Goal: Task Accomplishment & Management: Complete application form

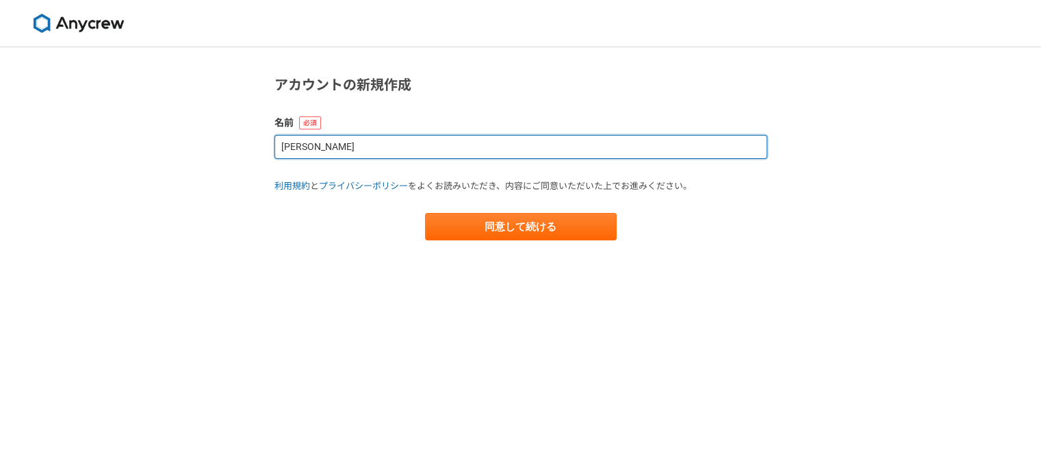
click at [381, 144] on input "栗原" at bounding box center [520, 147] width 493 height 24
type input "栗"
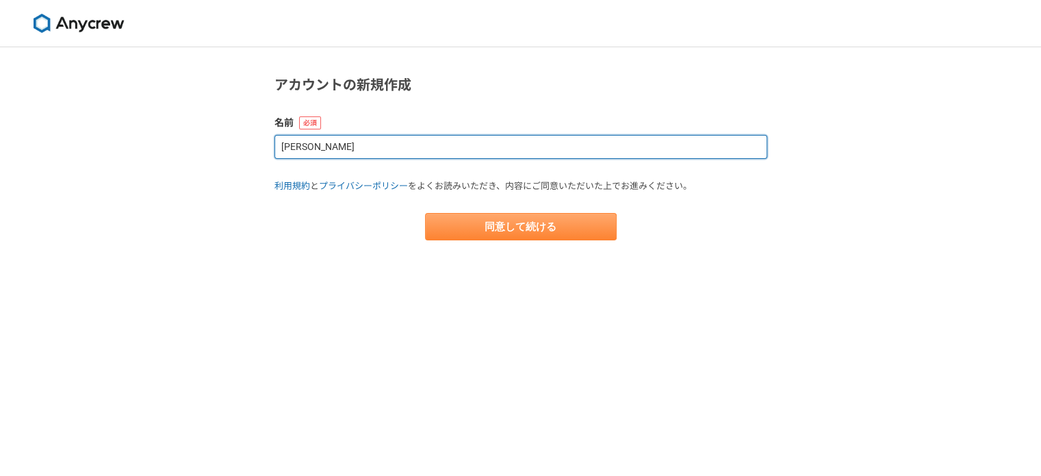
type input "栗原 諄"
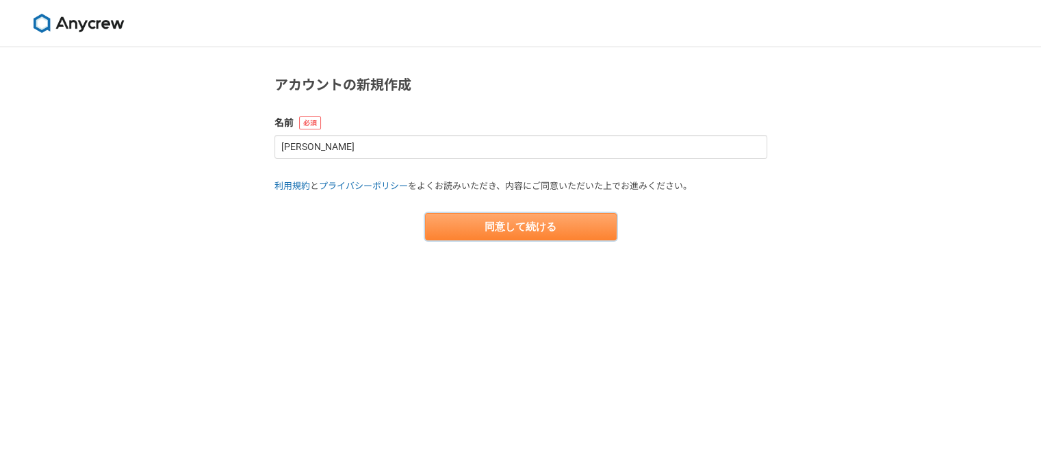
click at [496, 236] on button "同意して続ける" at bounding box center [521, 226] width 192 height 27
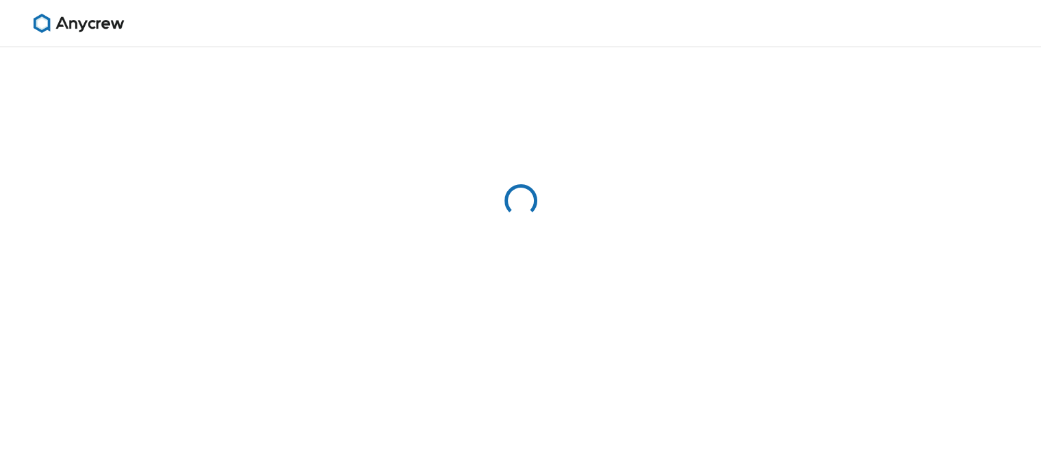
select select "13"
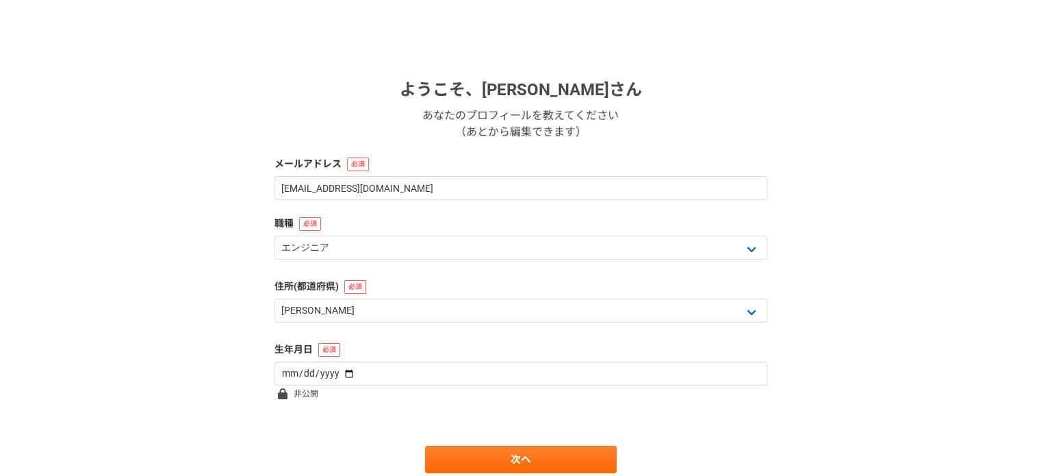
scroll to position [189, 0]
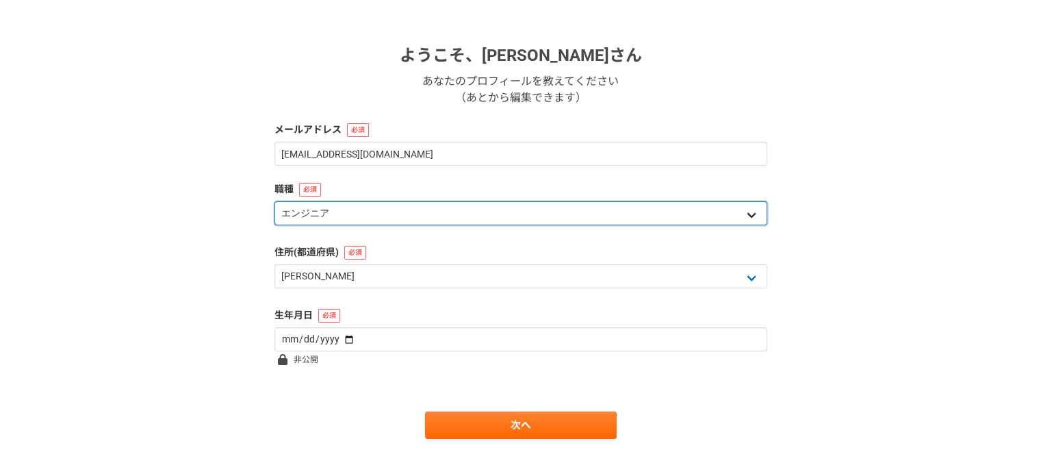
click at [413, 210] on select "エンジニア デザイナー ライター 営業 マーケティング 企画・事業開発 バックオフィス その他" at bounding box center [520, 213] width 493 height 24
select select "4"
click at [274, 201] on select "エンジニア デザイナー ライター 営業 マーケティング 企画・事業開発 バックオフィス その他" at bounding box center [520, 213] width 493 height 24
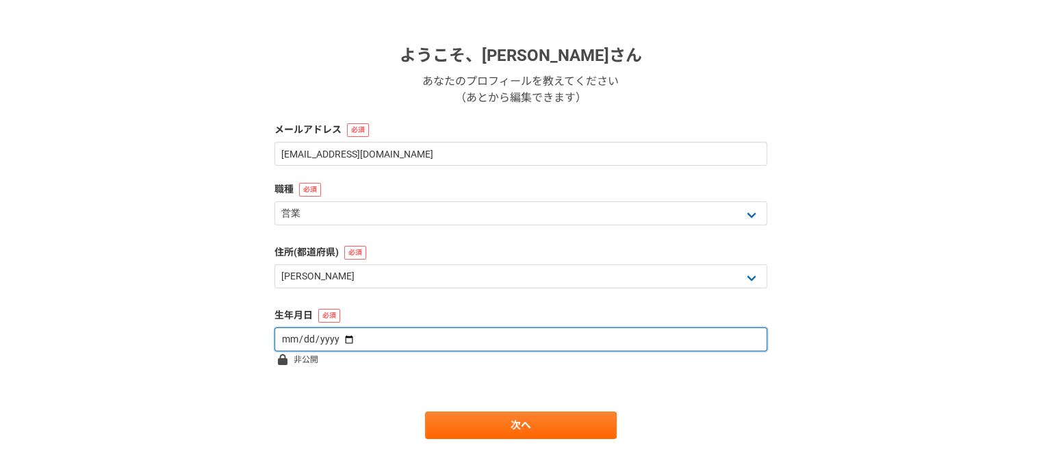
click at [378, 337] on input "date" at bounding box center [520, 339] width 493 height 24
click at [284, 335] on input "date" at bounding box center [520, 339] width 493 height 24
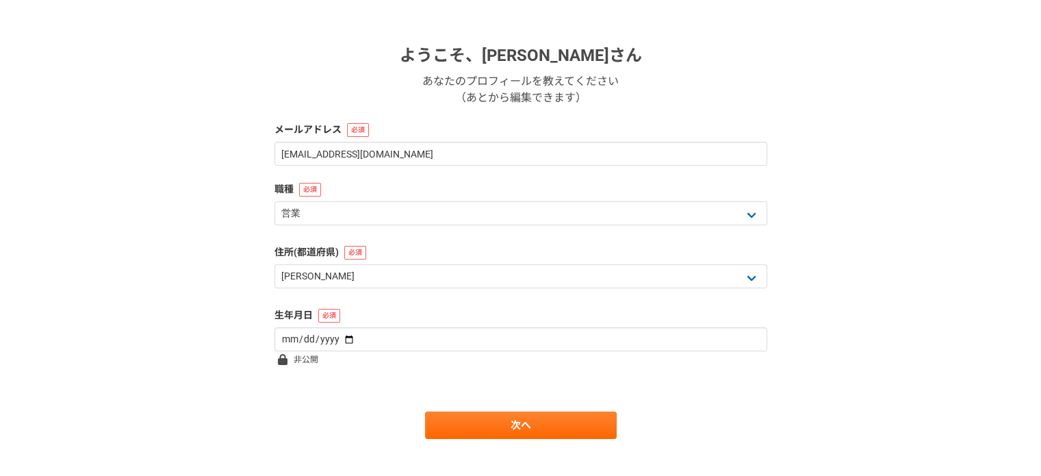
click at [745, 325] on div "生年月日" at bounding box center [520, 329] width 493 height 43
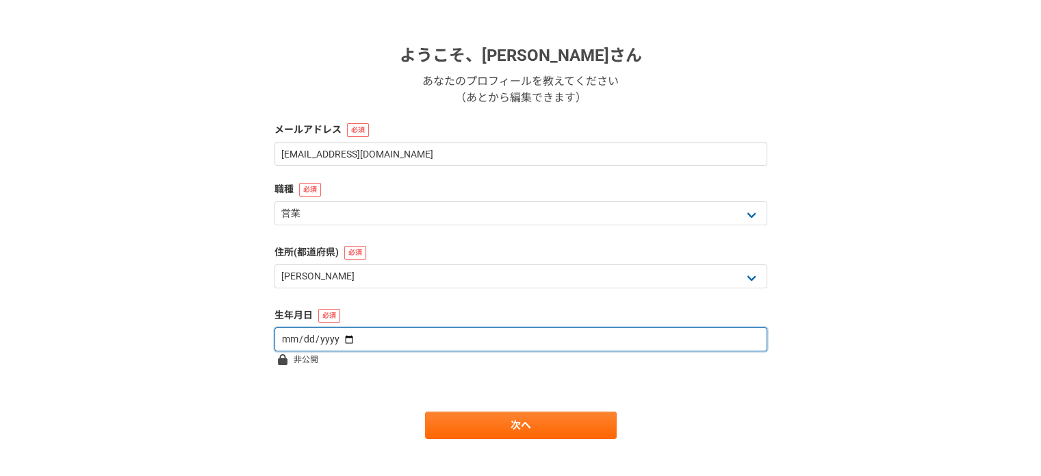
click at [340, 339] on input "date" at bounding box center [520, 339] width 493 height 24
type input "2001-05-31"
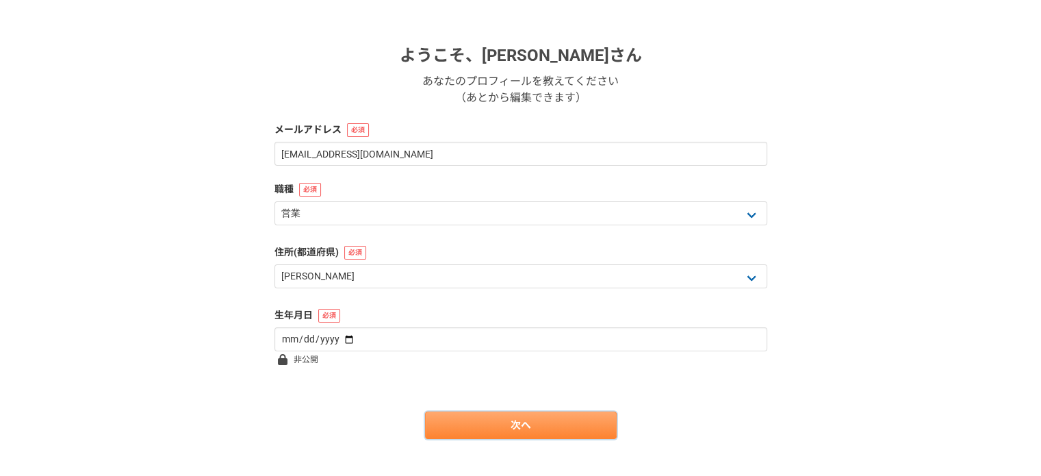
click at [493, 418] on link "次へ" at bounding box center [521, 424] width 192 height 27
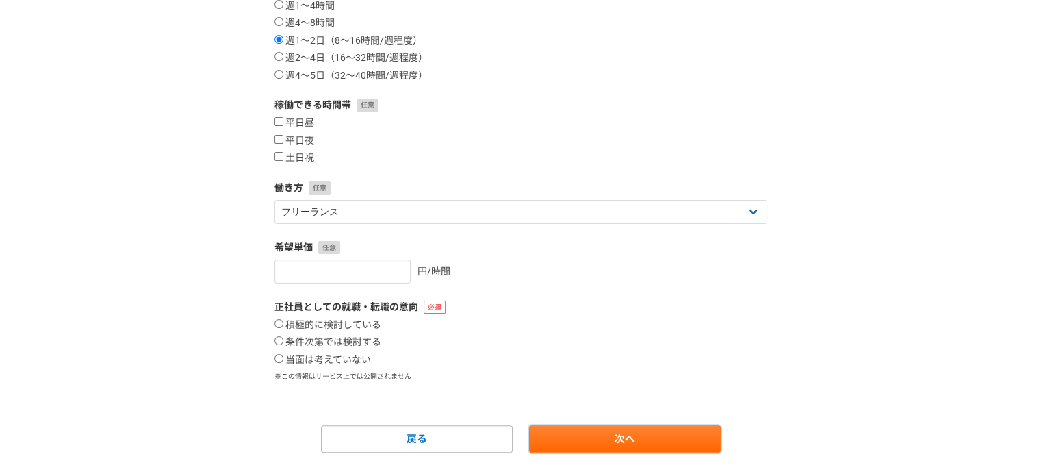
scroll to position [264, 0]
click at [282, 152] on input "土日祝" at bounding box center [278, 155] width 9 height 9
checkbox input "true"
click at [277, 120] on input "平日昼" at bounding box center [278, 120] width 9 height 9
checkbox input "true"
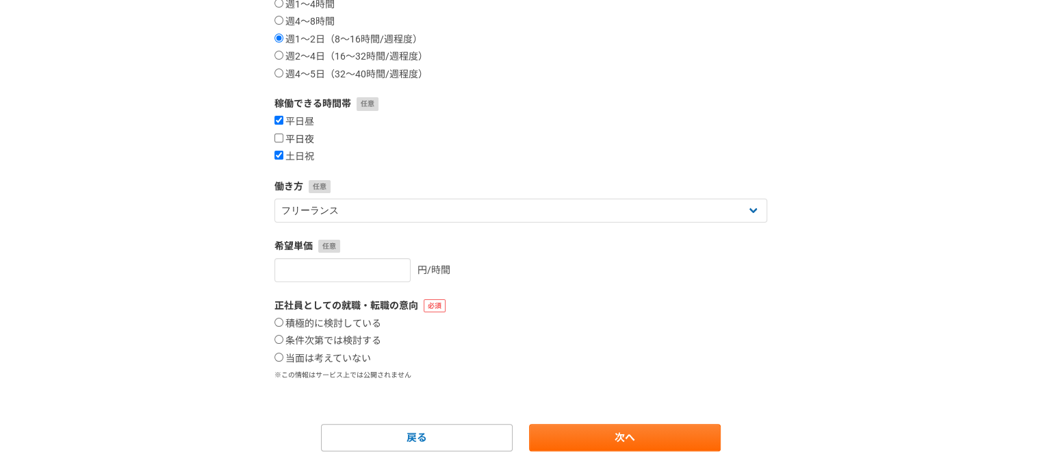
click at [279, 139] on input "平日夜" at bounding box center [278, 137] width 9 height 9
checkbox input "true"
click at [355, 264] on input "number" at bounding box center [342, 270] width 136 height 24
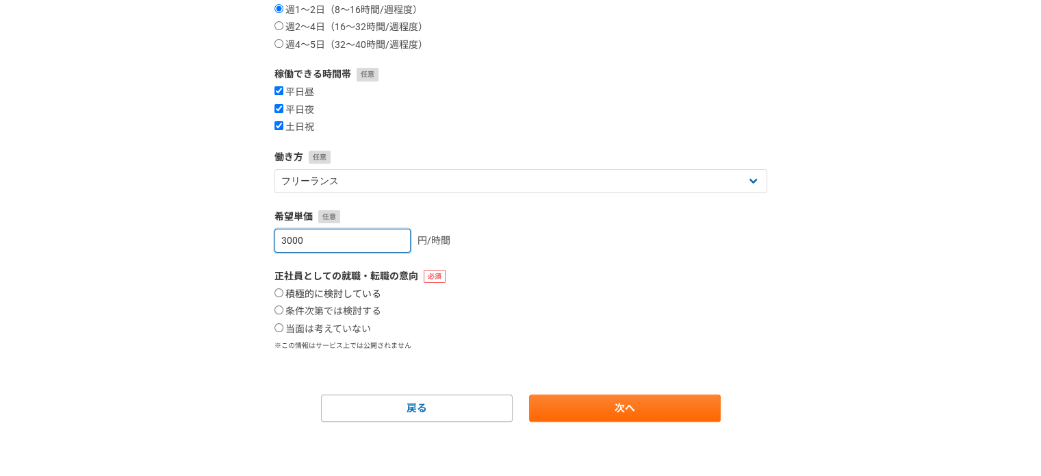
type input "3000"
click at [351, 294] on label "積極的に検討している" at bounding box center [327, 294] width 107 height 12
click at [283, 294] on input "積極的に検討している" at bounding box center [278, 292] width 9 height 9
radio input "true"
click at [351, 326] on label "当面は考えていない" at bounding box center [322, 329] width 97 height 12
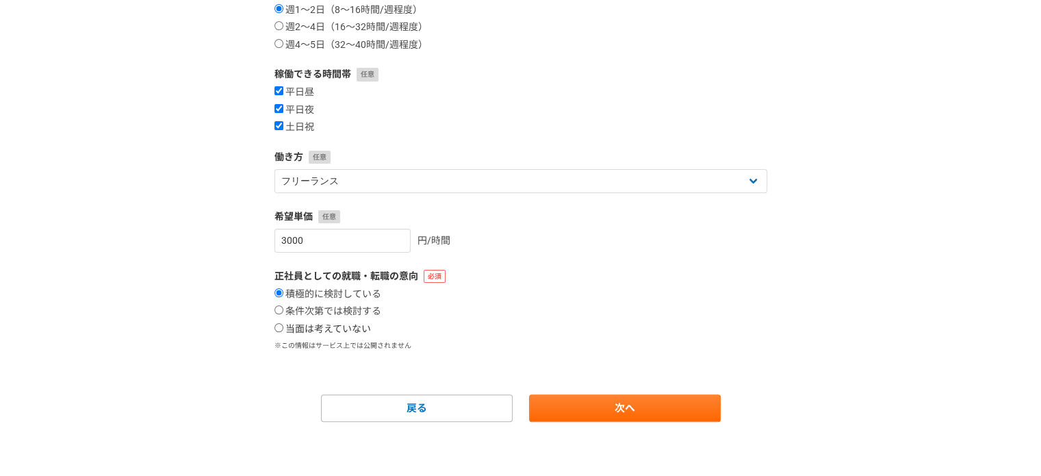
click at [283, 326] on input "当面は考えていない" at bounding box center [278, 327] width 9 height 9
radio input "true"
click at [616, 410] on link "次へ" at bounding box center [625, 407] width 192 height 27
select select
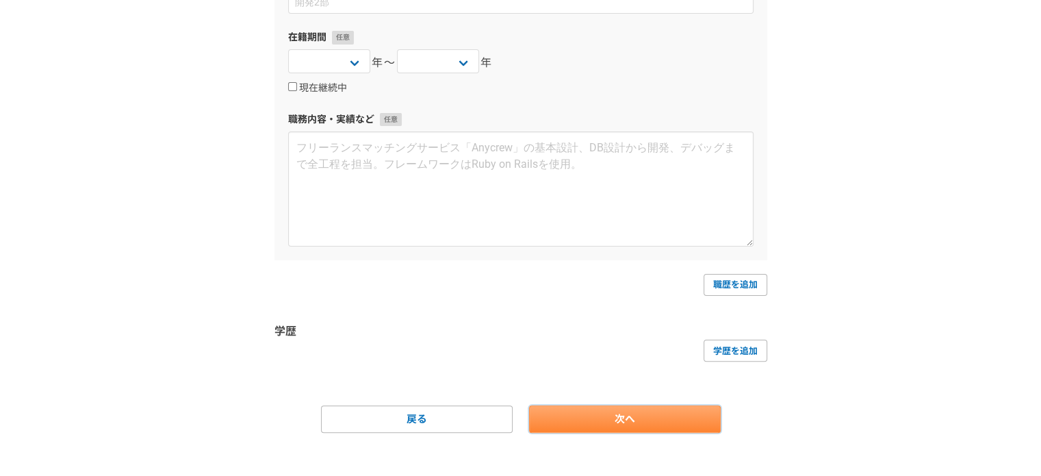
scroll to position [0, 0]
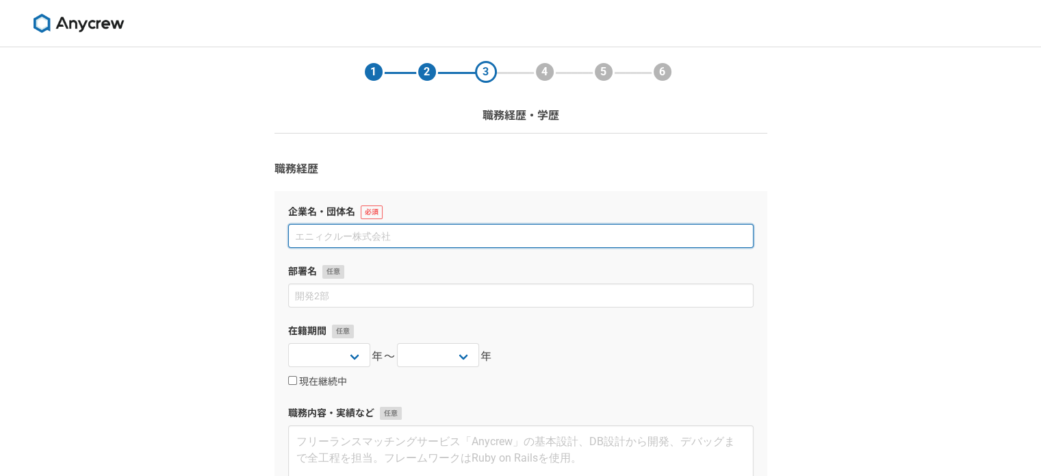
click at [415, 235] on input at bounding box center [520, 236] width 465 height 24
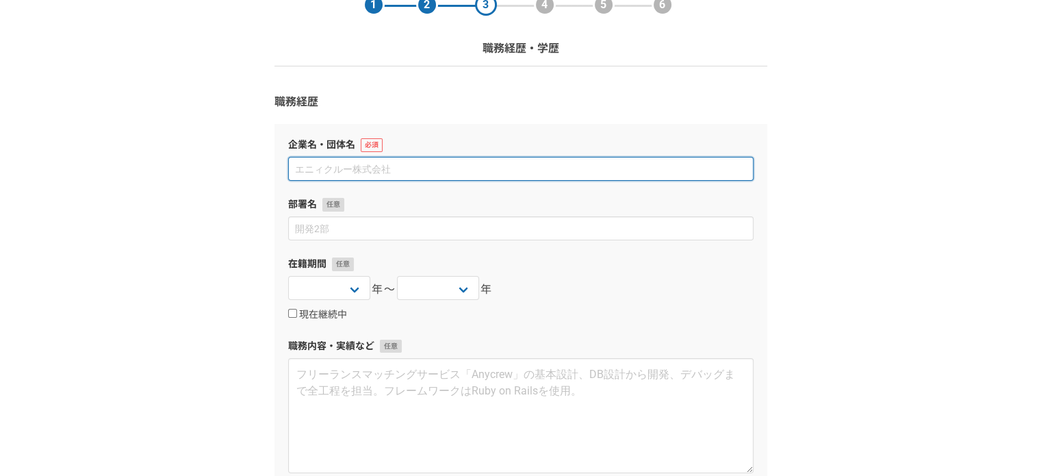
scroll to position [71, 0]
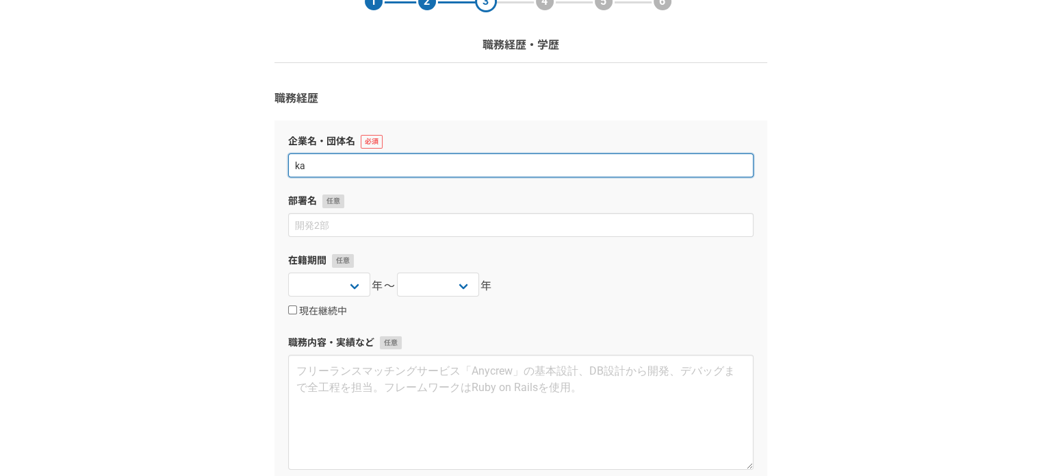
type input "k"
type input "株式会社アーキベース"
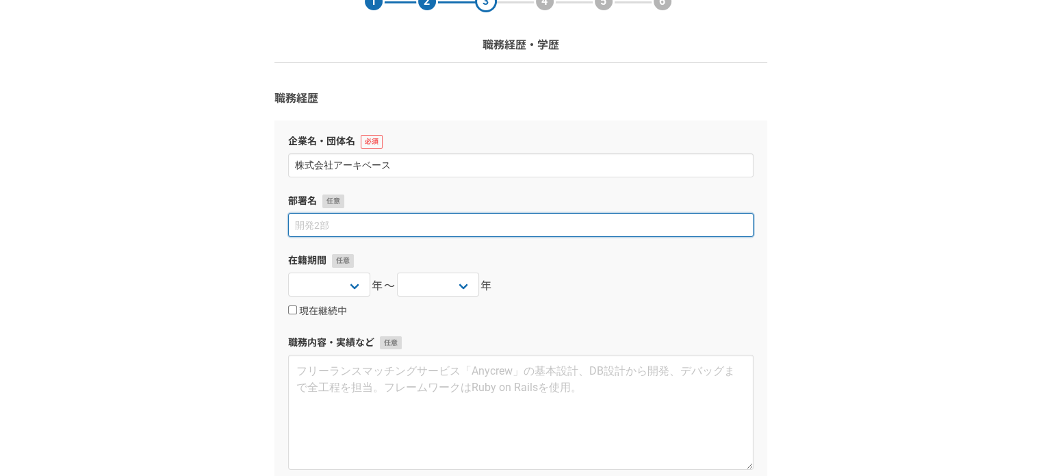
click at [393, 231] on input at bounding box center [520, 225] width 465 height 24
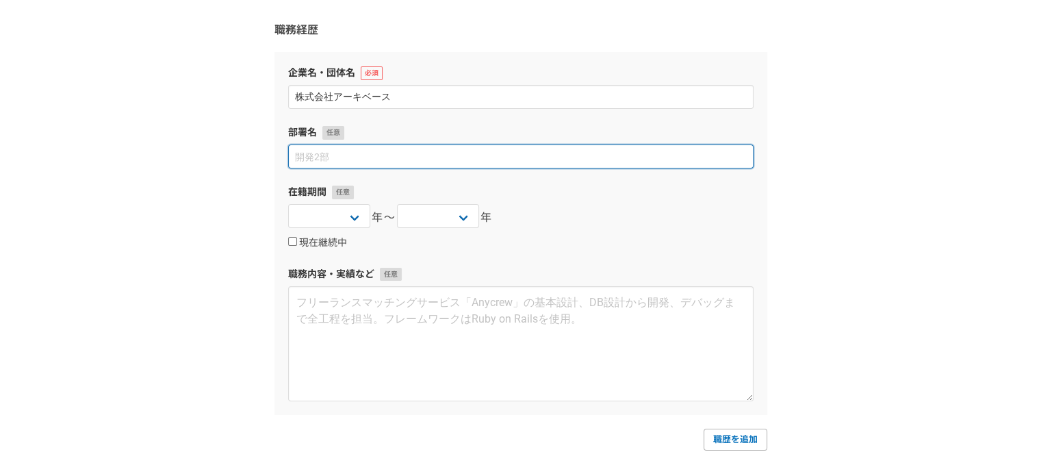
scroll to position [142, 0]
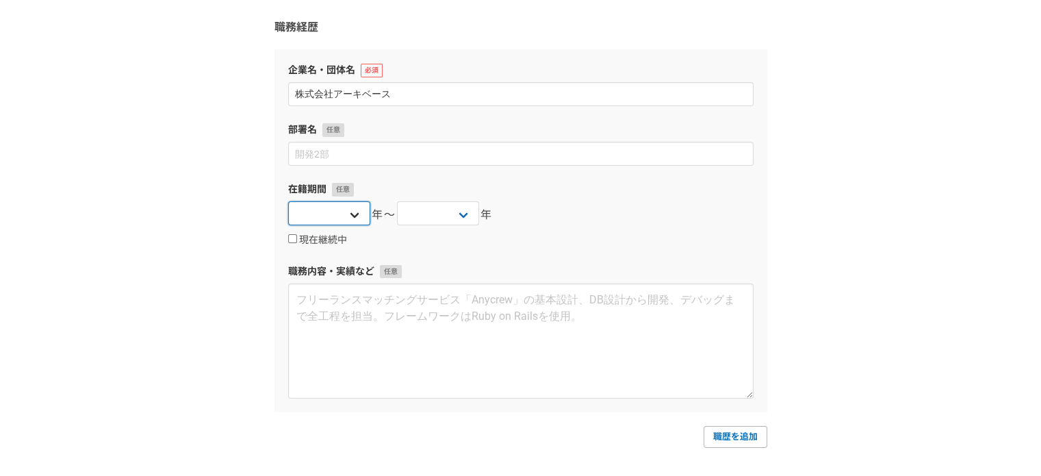
click at [342, 216] on select "2025 2024 2023 2022 2021 2020 2019 2018 2017 2016 2015 2014 2013 2012 2011 2010…" at bounding box center [329, 213] width 82 height 24
click at [656, 231] on div "現在継続中" at bounding box center [520, 239] width 465 height 16
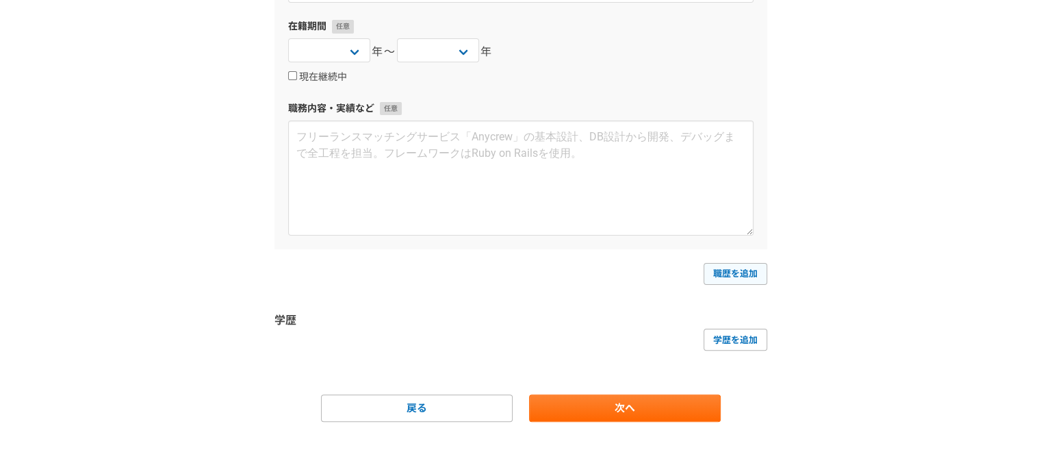
scroll to position [304, 0]
click at [663, 393] on form "職務経歴 企業名・団体名 株式会社アーキベース 部署名 在籍期間 2025 2024 2023 2022 2021 2020 2019 2018 2017 2…" at bounding box center [520, 139] width 493 height 565
click at [635, 405] on link "次へ" at bounding box center [625, 408] width 192 height 27
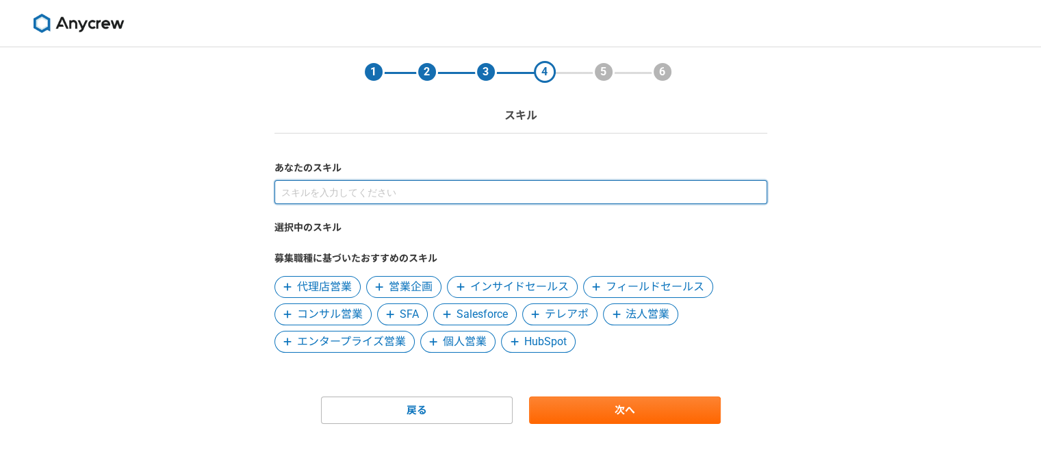
click at [383, 181] on input at bounding box center [520, 192] width 493 height 24
type input "マーケ"
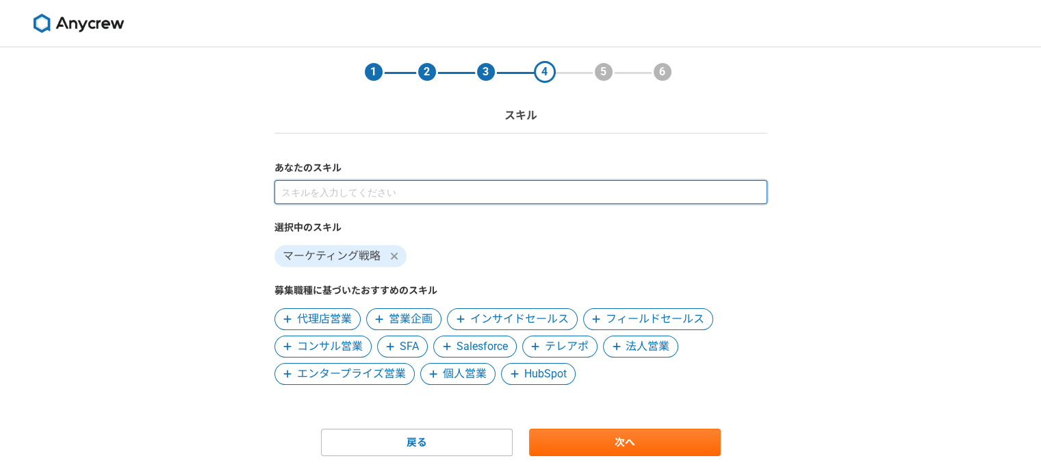
click at [409, 188] on input at bounding box center [520, 192] width 493 height 24
type input "マーケ"
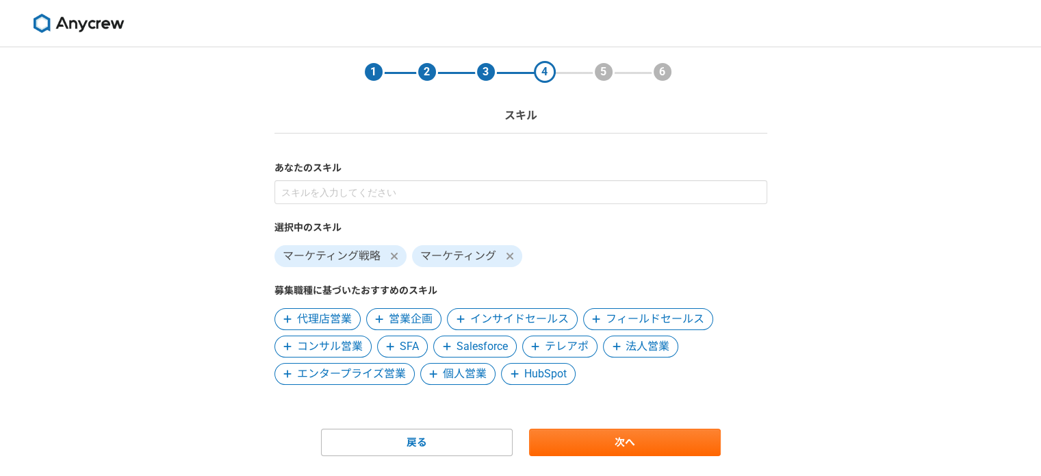
click at [456, 311] on span at bounding box center [460, 319] width 16 height 16
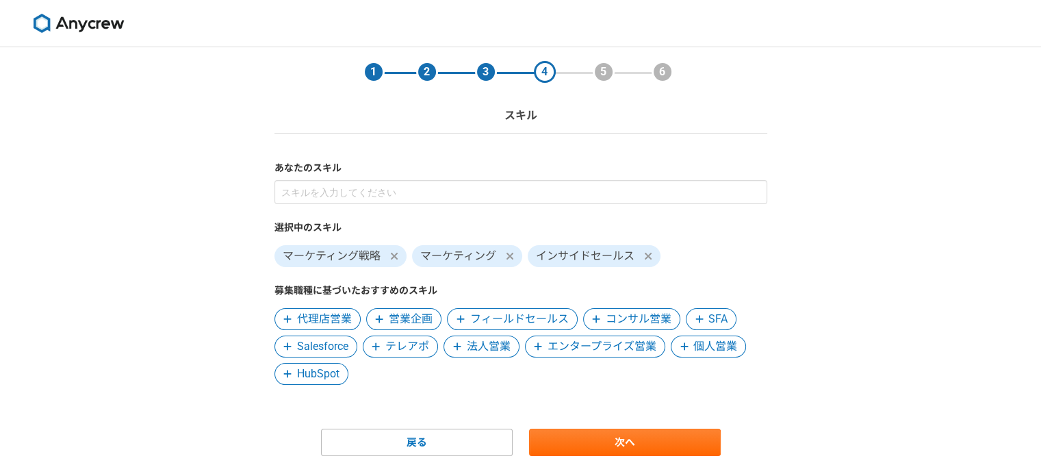
click at [458, 318] on icon at bounding box center [461, 320] width 8 height 8
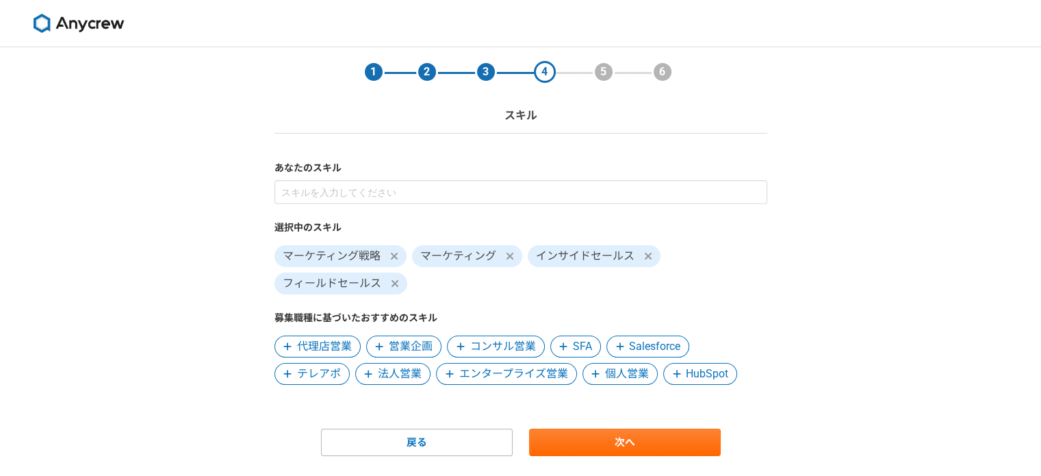
scroll to position [35, 0]
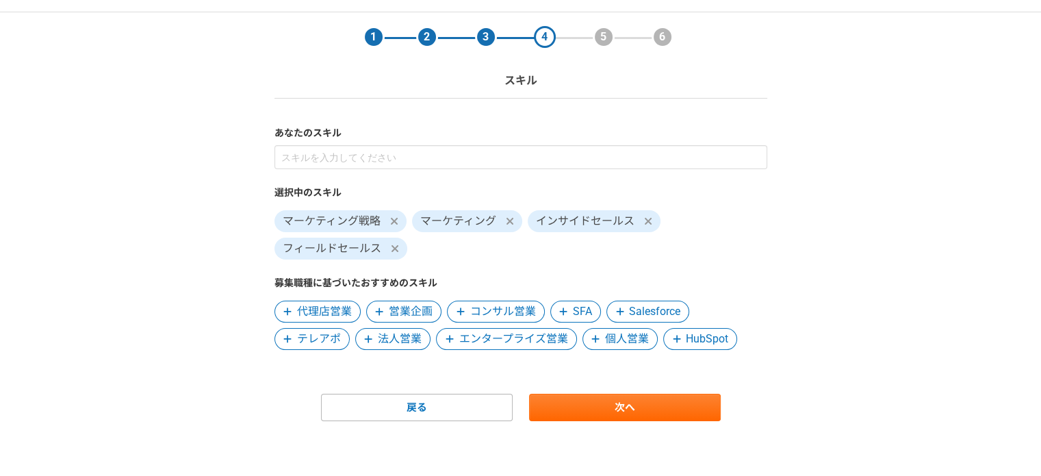
click at [622, 307] on icon at bounding box center [620, 312] width 8 height 10
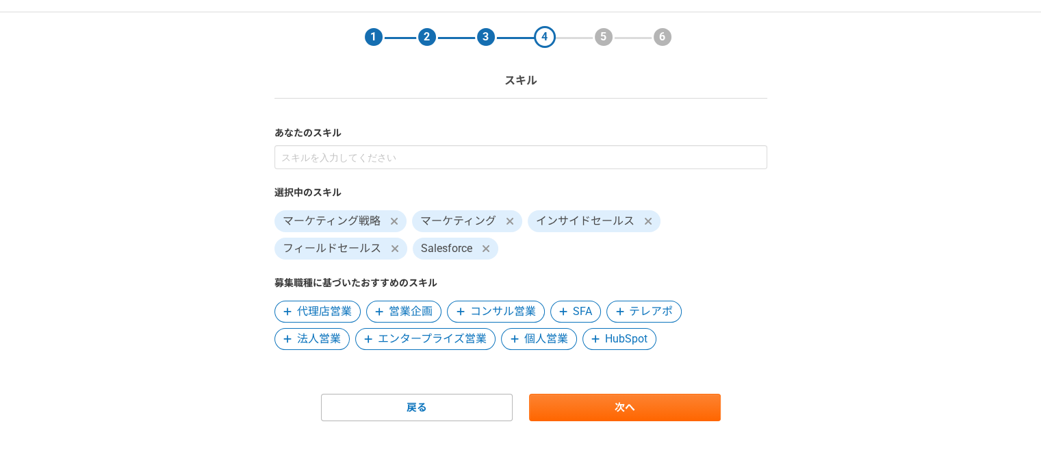
click at [292, 334] on icon at bounding box center [287, 339] width 8 height 10
click at [616, 313] on icon at bounding box center [620, 312] width 8 height 10
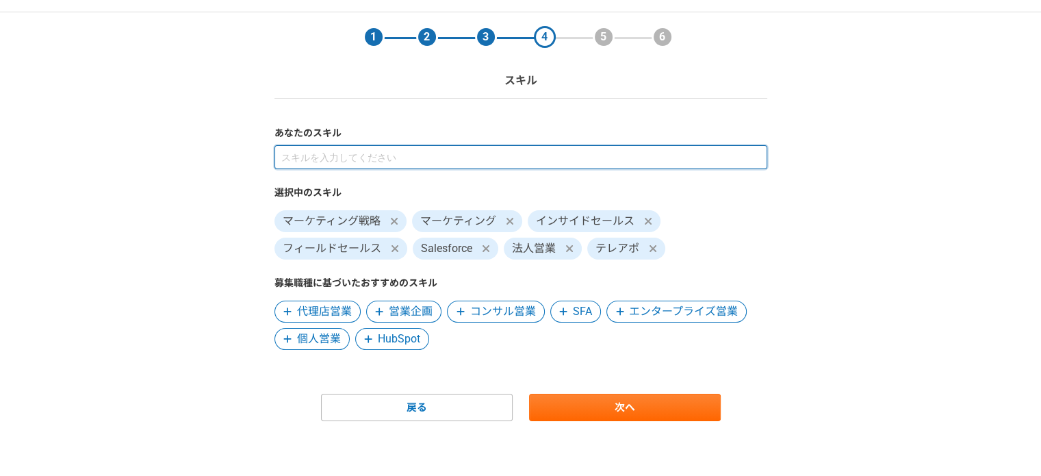
click at [403, 153] on input at bounding box center [520, 157] width 493 height 24
type input "マーケ"
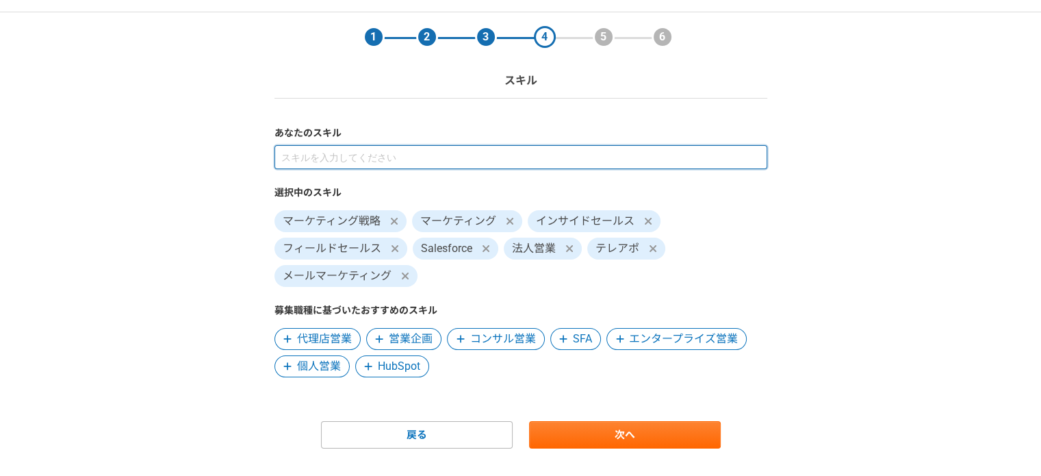
click at [422, 154] on input at bounding box center [520, 157] width 493 height 24
type input "フ"
type input "え"
type input "マーケ"
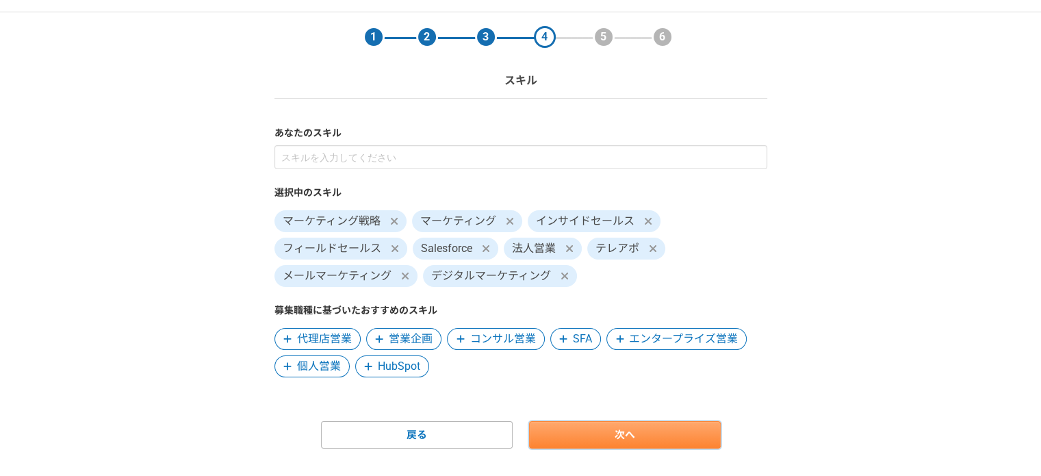
click at [622, 429] on link "次へ" at bounding box center [625, 434] width 192 height 27
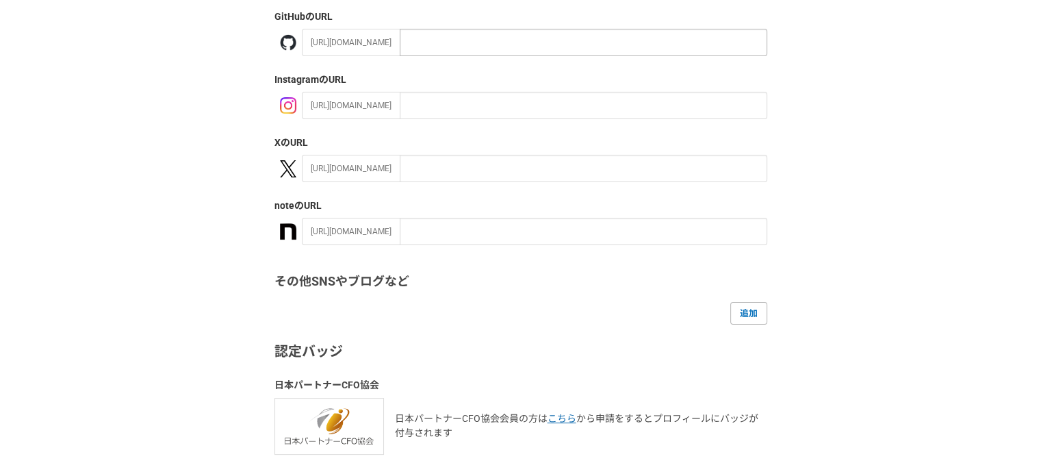
scroll to position [277, 0]
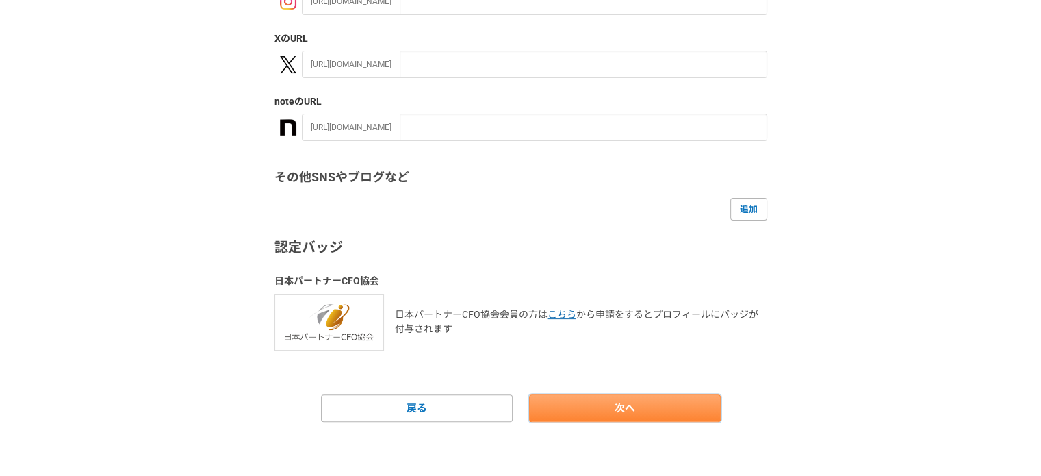
click at [637, 418] on link "次へ" at bounding box center [625, 407] width 192 height 27
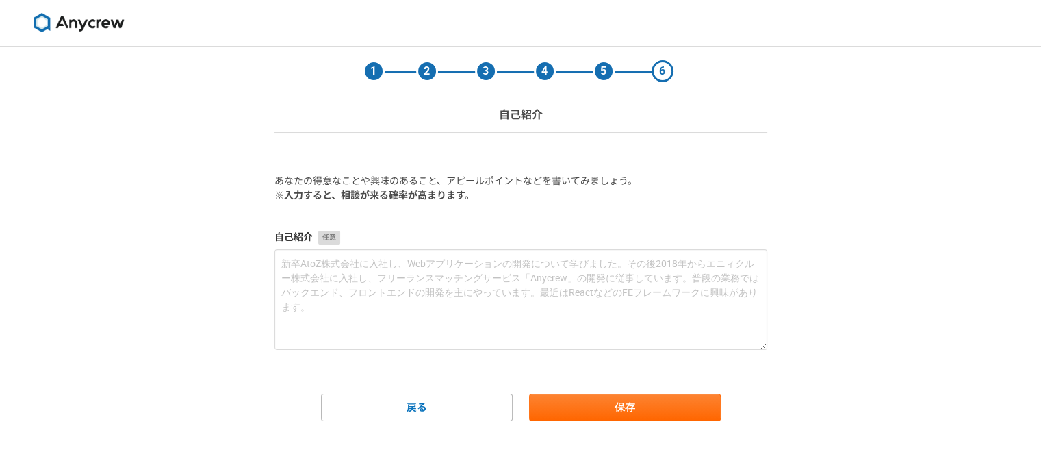
scroll to position [0, 0]
click at [596, 405] on button "保存" at bounding box center [625, 407] width 192 height 27
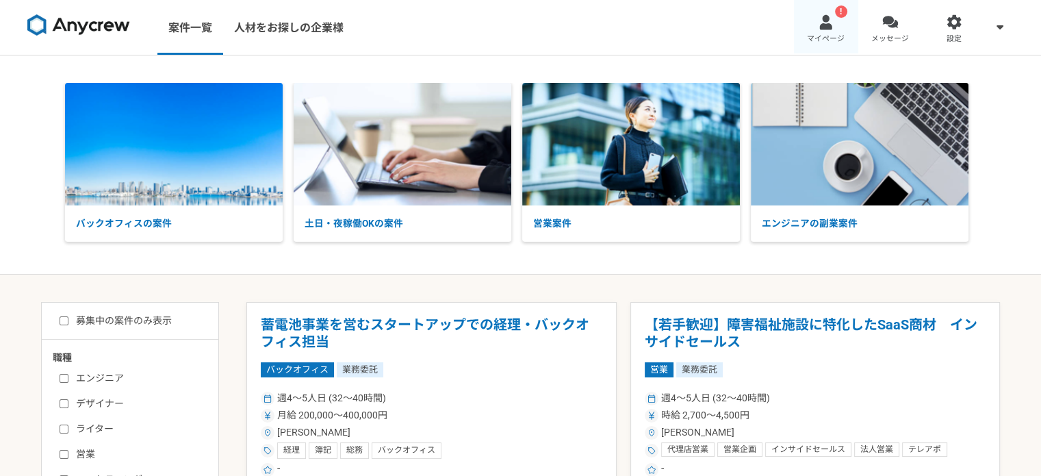
click at [819, 38] on span "マイページ" at bounding box center [826, 39] width 38 height 11
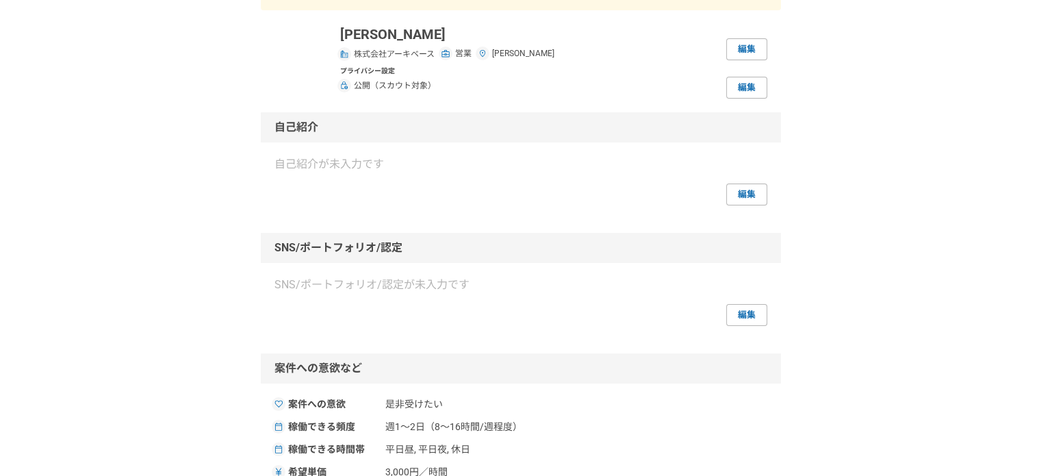
scroll to position [172, 0]
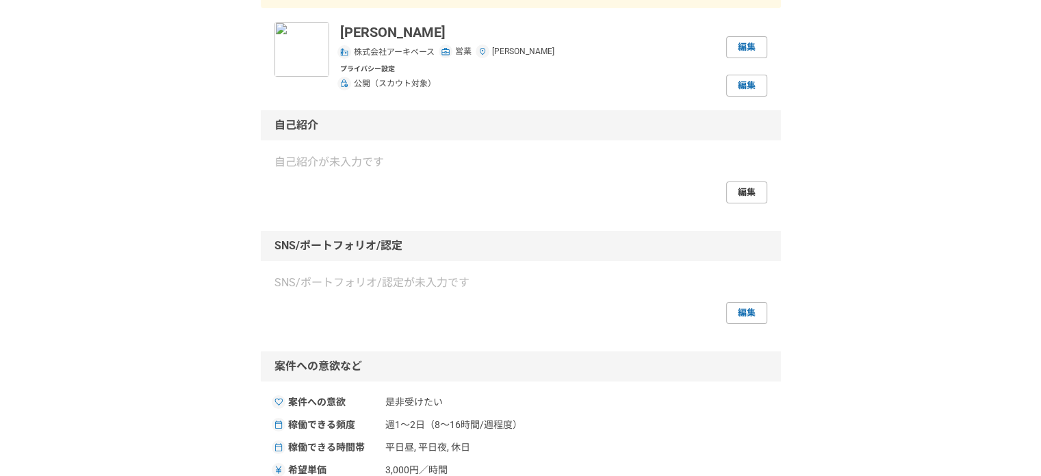
click at [739, 184] on link "編集" at bounding box center [746, 192] width 41 height 22
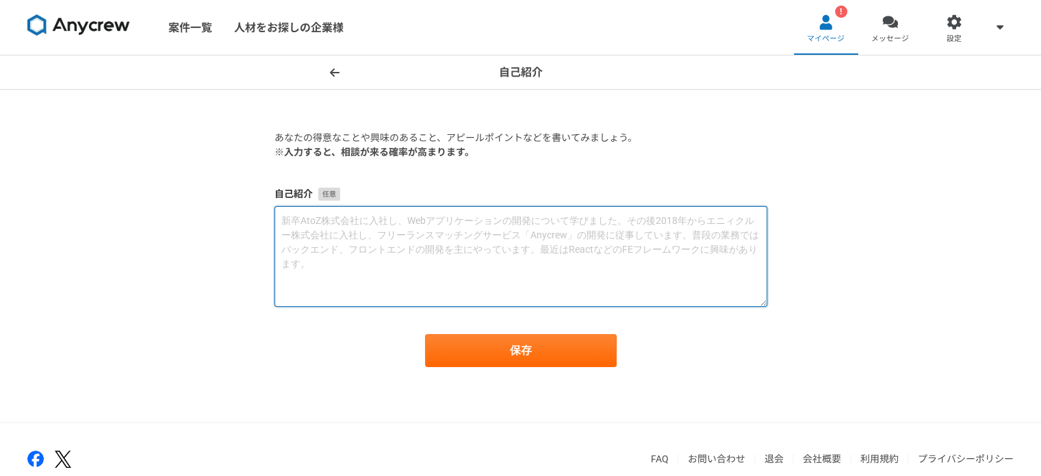
click at [462, 233] on textarea at bounding box center [520, 256] width 493 height 101
paste textarea "プロフィールをご覧いただき、ありがとうございます。 栗原と申します。 マーケティングと営業支援の両面から、事業の利益貢献を最終目的とした戦略的なサポートを提供…"
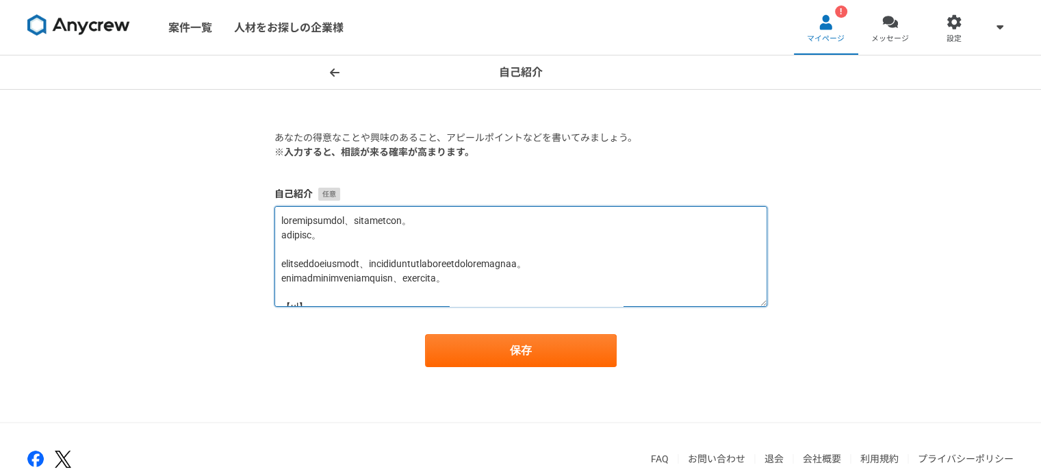
scroll to position [611, 0]
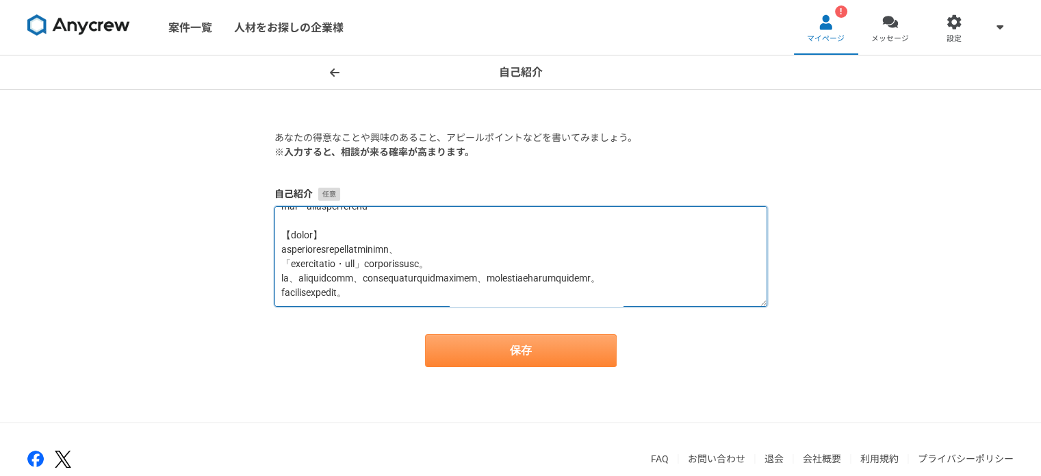
type textarea "プロフィールをご覧いただき、ありがとうございます。 栗原と申します。 マーケティングと営業支援の両面から、事業の利益貢献を最終目的とした戦略的なサポートを提供…"
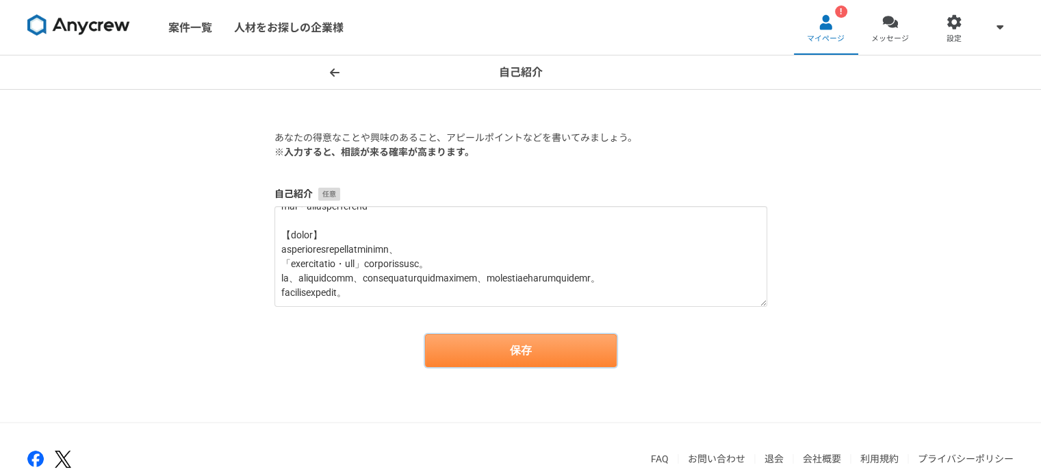
click at [496, 355] on button "保存" at bounding box center [521, 350] width 192 height 33
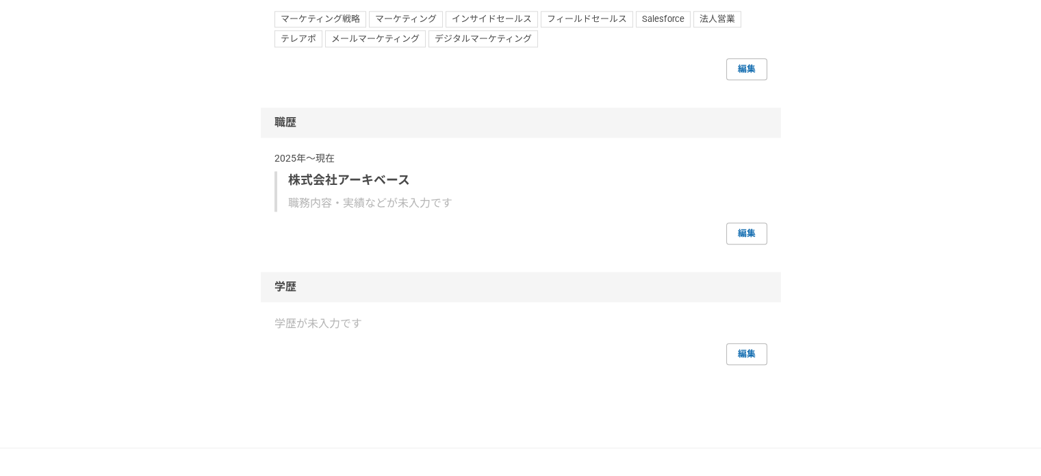
scroll to position [1525, 0]
click at [762, 246] on link "編集" at bounding box center [746, 235] width 41 height 22
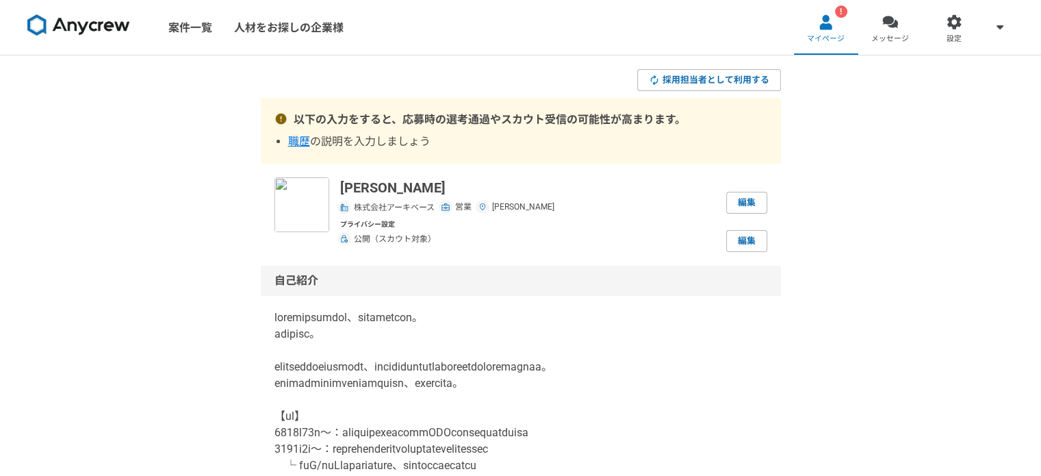
select select
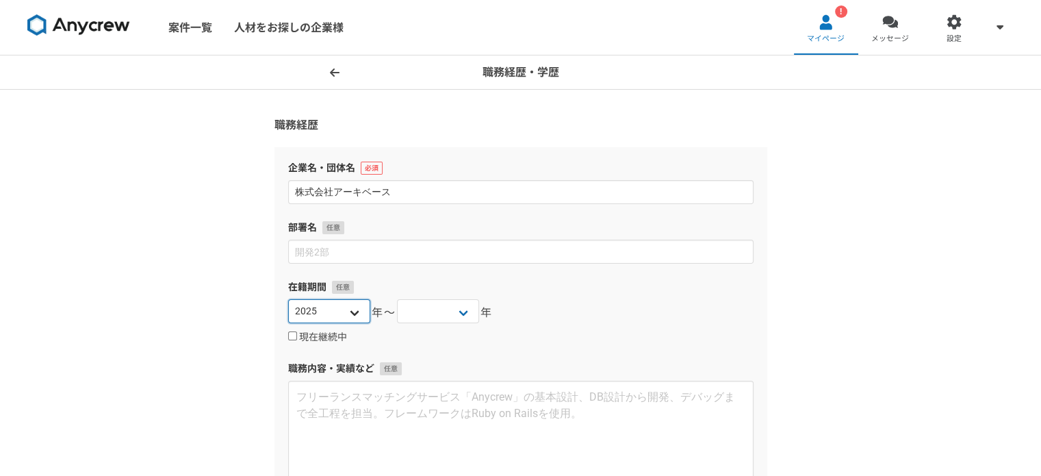
click at [351, 308] on select "2025 2024 2023 2022 2021 2020 2019 2018 2017 2016 2015 2014 2013 2012 2011 2010…" at bounding box center [329, 311] width 82 height 24
select select "2023"
click at [288, 299] on select "2025 2024 2023 2022 2021 2020 2019 2018 2017 2016 2015 2014 2013 2012 2011 2010…" at bounding box center [329, 311] width 82 height 24
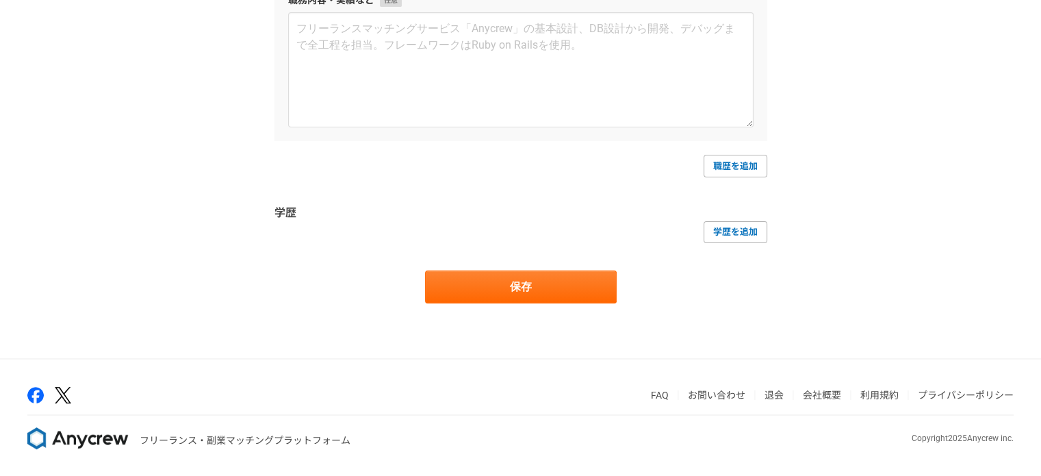
scroll to position [368, 0]
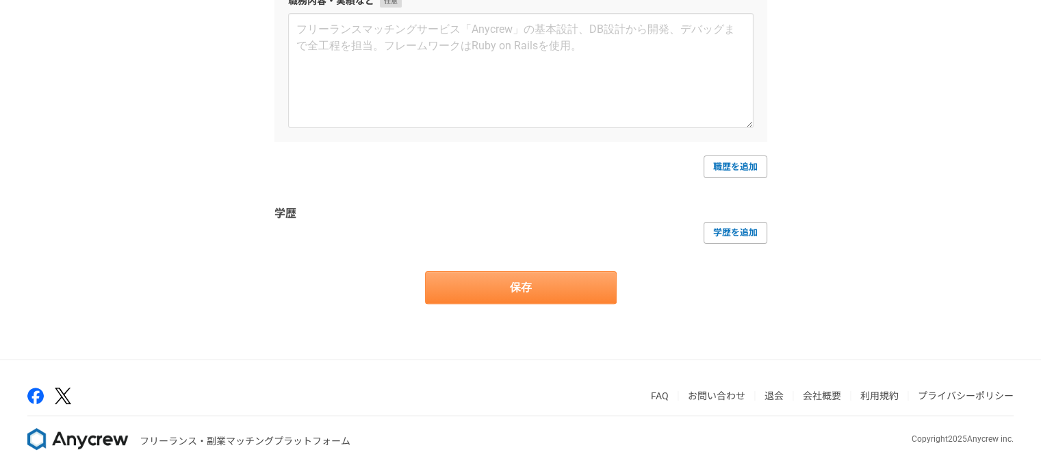
drag, startPoint x: 513, startPoint y: 266, endPoint x: 516, endPoint y: 281, distance: 14.6
click at [516, 281] on form "職務経歴 企業名・団体名 株式会社アーキベース 部署名 在籍期間 2025 2024 2023 2022 2021 2020 2019 2018 2017 2…" at bounding box center [520, 26] width 493 height 554
click at [516, 281] on button "保存" at bounding box center [521, 287] width 192 height 33
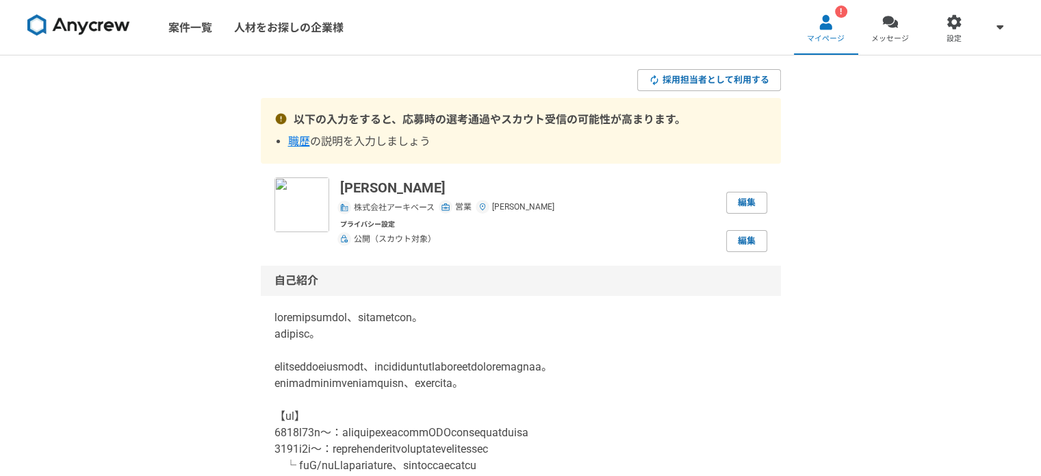
click at [304, 143] on span "職歴" at bounding box center [299, 141] width 22 height 13
select select "2023"
select select
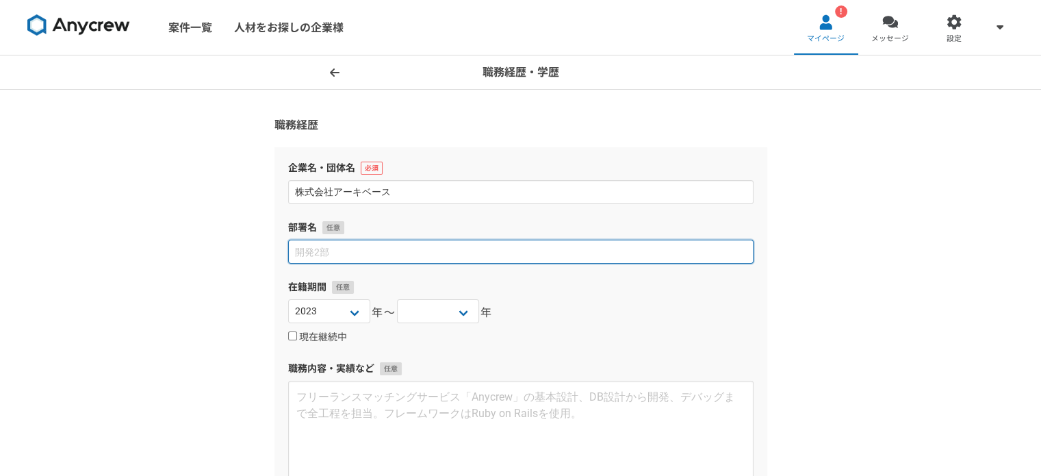
click at [390, 255] on input at bounding box center [520, 252] width 465 height 24
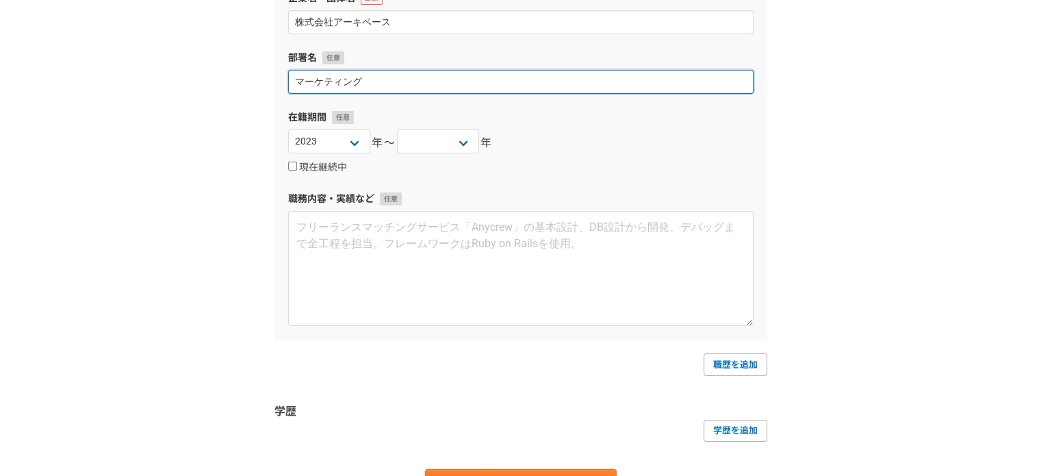
scroll to position [171, 0]
type input "マーケティング"
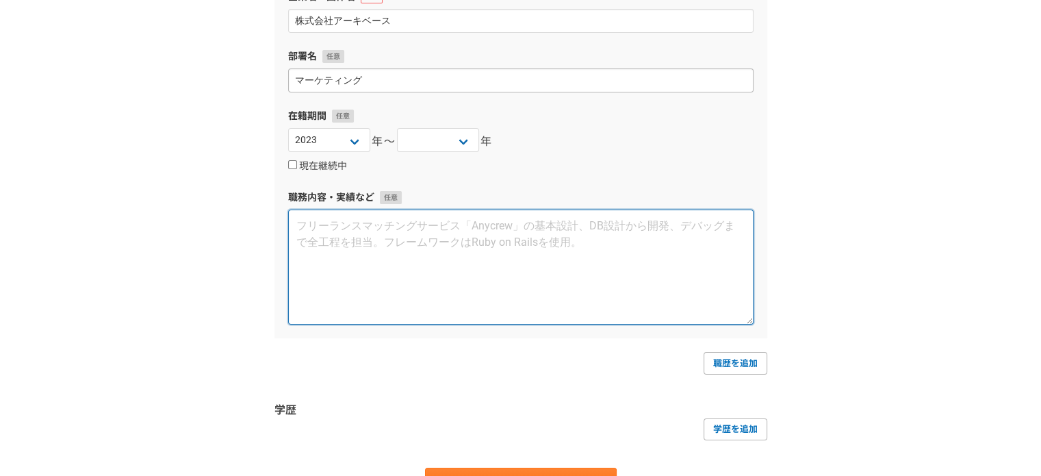
click at [390, 255] on textarea at bounding box center [520, 266] width 465 height 115
paste textarea "プロフィールをご覧いただき、ありがとうございます。 栗原と申します。 マーケティングと営業支援の両面から、事業の利益貢献を最終目的とした戦略的なサポートを提供…"
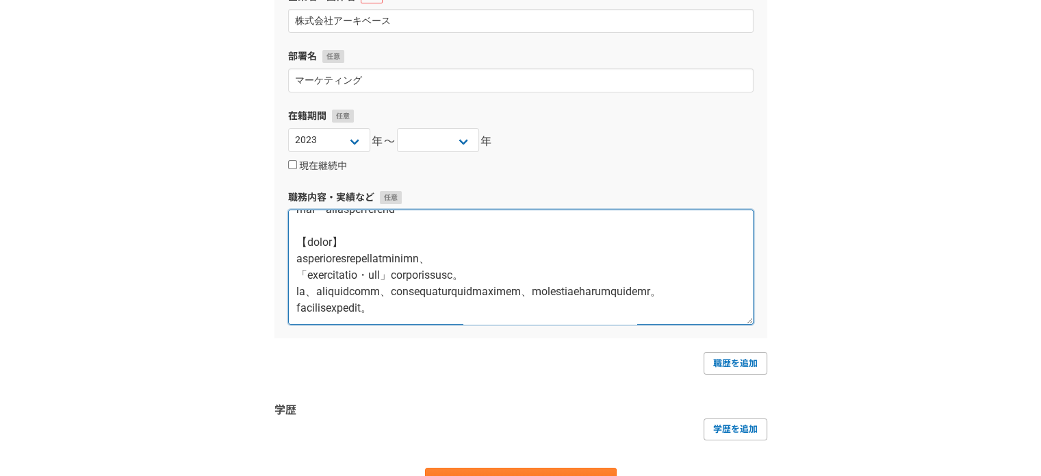
scroll to position [294, 0]
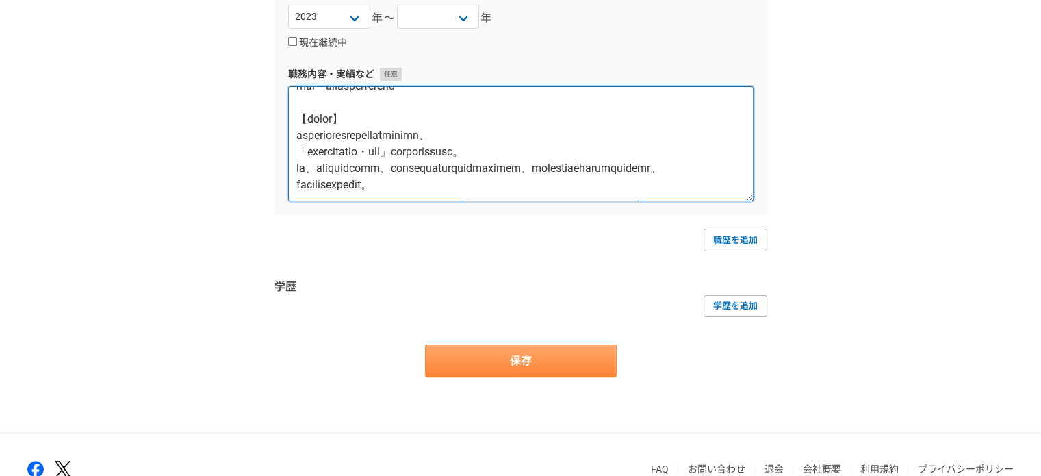
type textarea "プロフィールをご覧いただき、ありがとうございます。 栗原と申します。 マーケティングと営業支援の両面から、事業の利益貢献を最終目的とした戦略的なサポートを提供…"
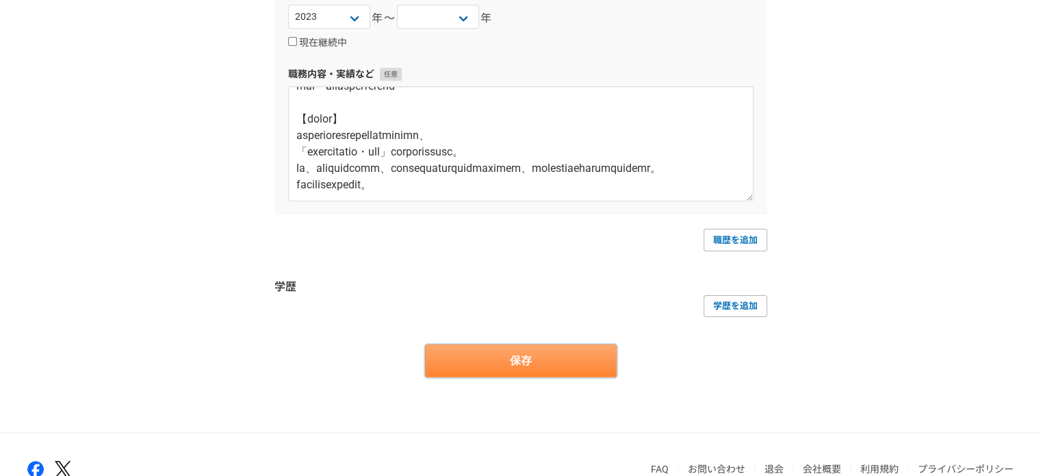
click at [504, 370] on button "保存" at bounding box center [521, 360] width 192 height 33
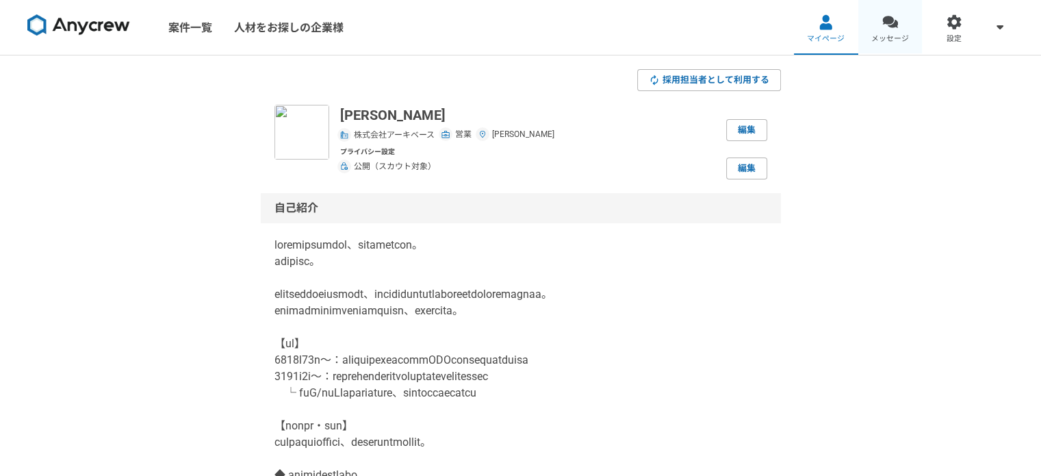
click at [912, 29] on link "メッセージ" at bounding box center [890, 27] width 64 height 55
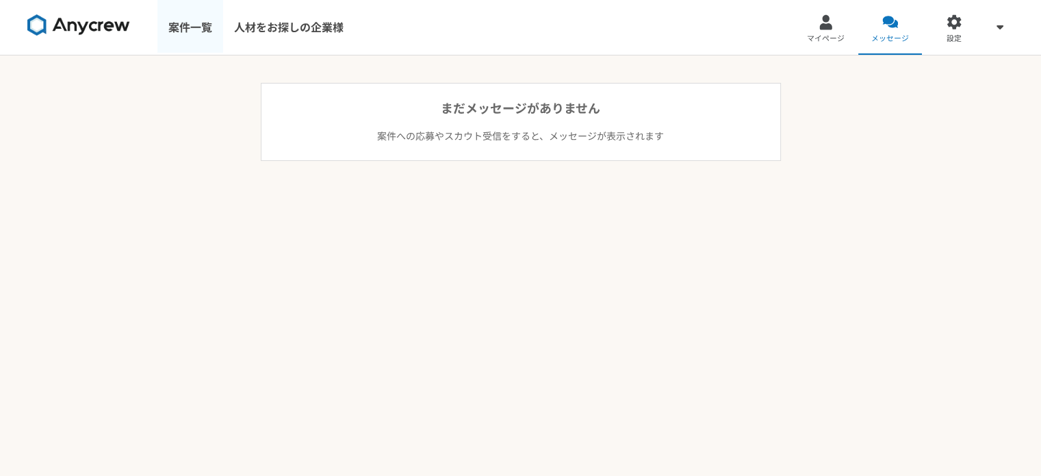
click at [188, 21] on link "案件一覧" at bounding box center [190, 27] width 66 height 55
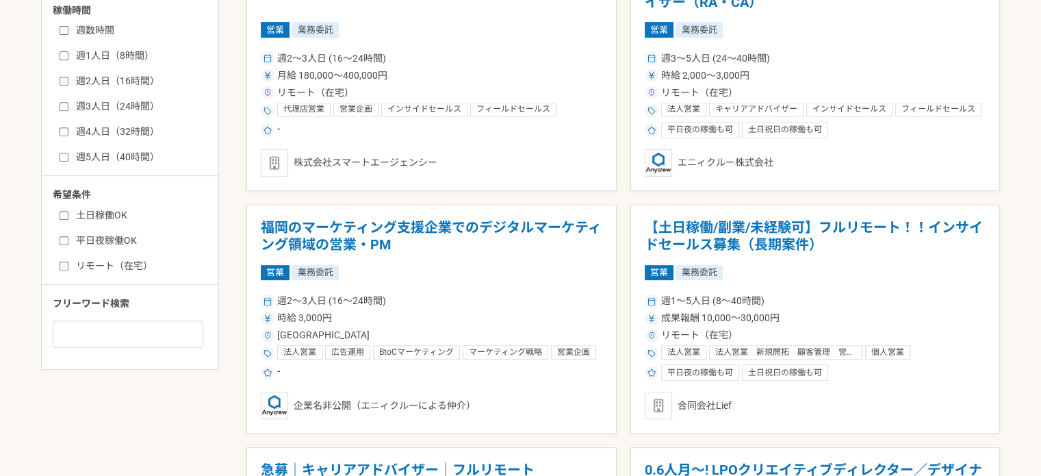
scroll to position [583, 0]
click at [127, 75] on label "週2人日（16時間）" at bounding box center [138, 80] width 157 height 14
click at [68, 76] on input "週2人日（16時間）" at bounding box center [64, 80] width 9 height 9
checkbox input "true"
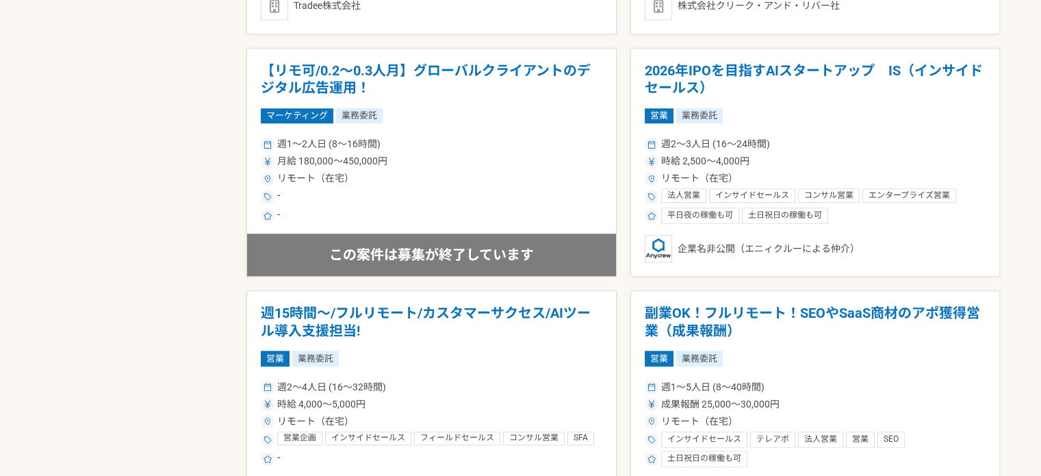
scroll to position [1487, 0]
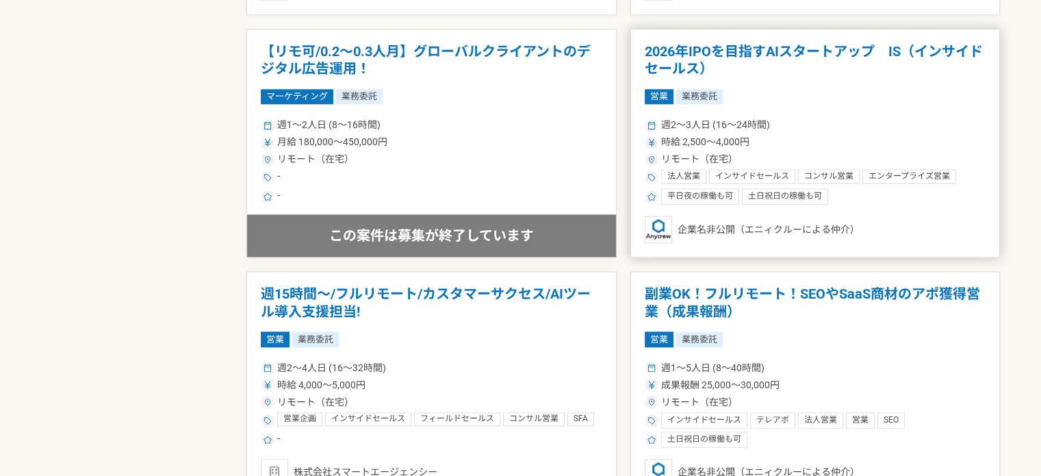
click at [780, 78] on article "2026年IPOを目指すAIスタートアップ　IS（インサイドセールス） 営業 業務委託 週2〜3人日 (16〜24時間) 時給 2,500〜4,000円 リモ…" at bounding box center [815, 143] width 370 height 229
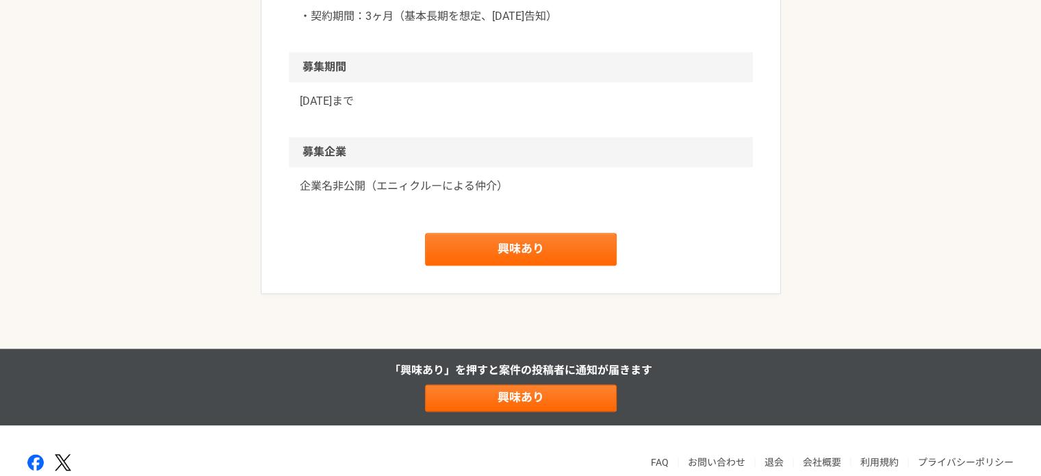
scroll to position [1651, 0]
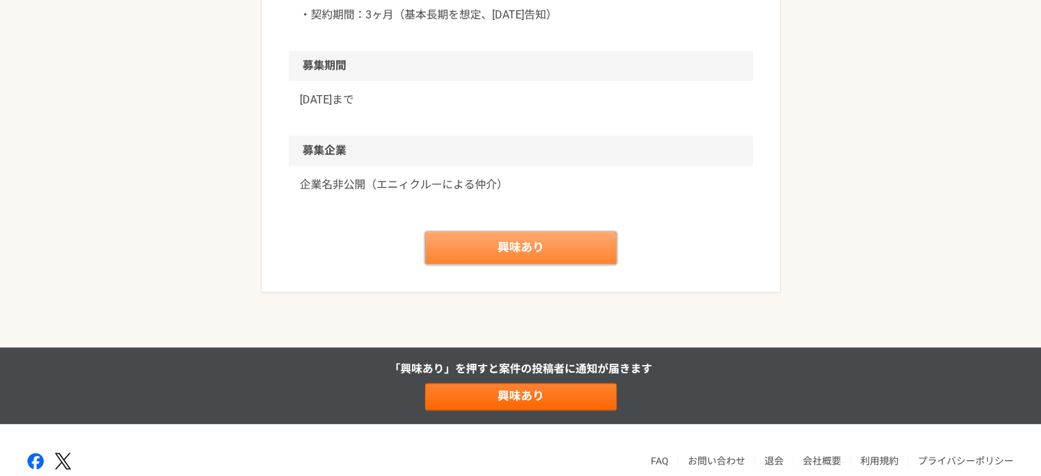
click at [514, 264] on link "興味あり" at bounding box center [521, 247] width 192 height 33
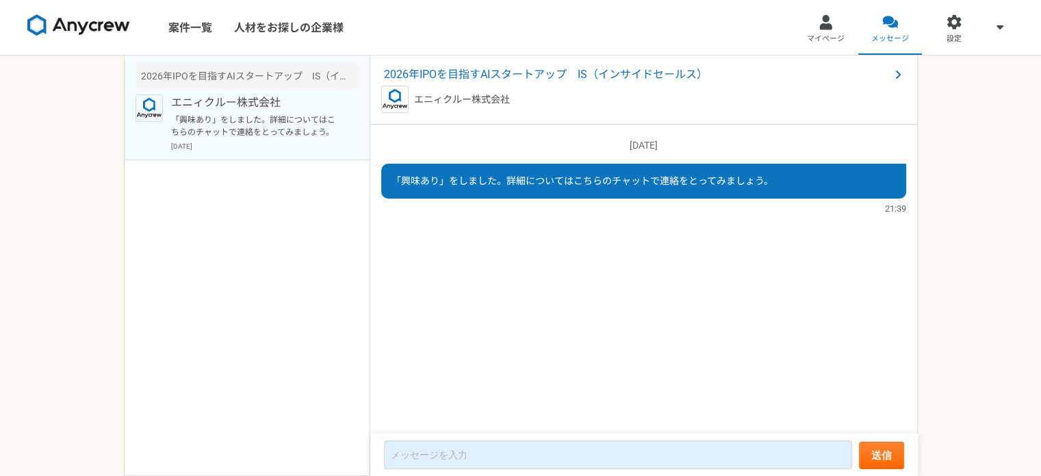
click at [444, 170] on div "「興味あり」をしました。詳細についてはこちらのチャットで連絡をとってみましょう。" at bounding box center [643, 181] width 525 height 35
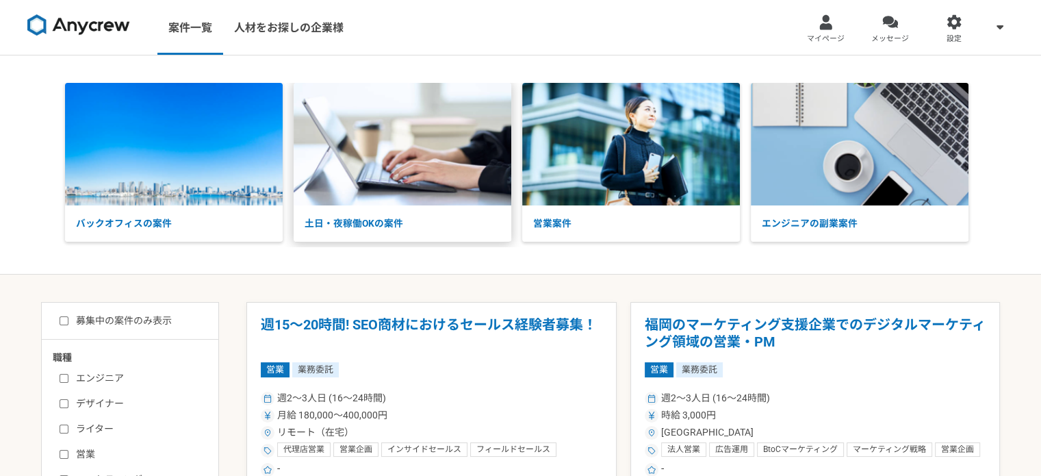
click at [444, 170] on img at bounding box center [403, 144] width 218 height 123
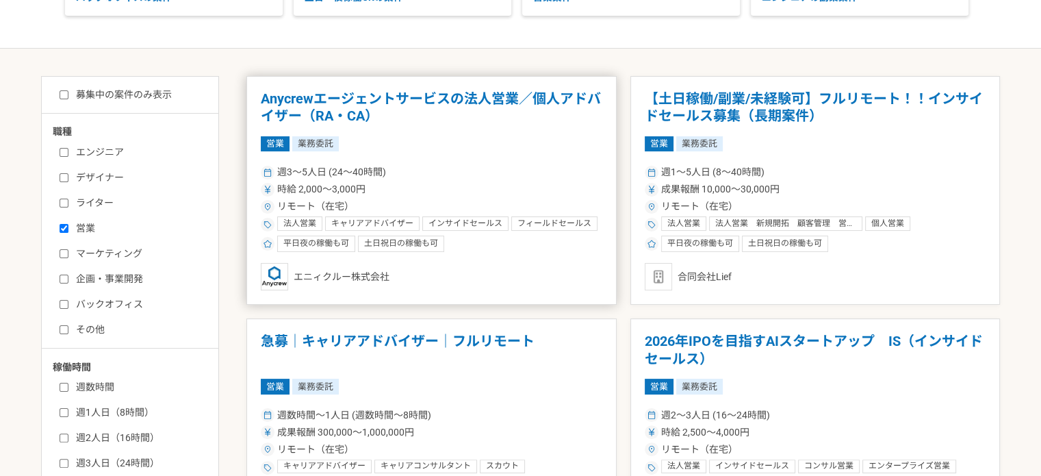
scroll to position [227, 0]
click at [431, 95] on h1 "Anycrewエージェントサービスの法人営業／個人アドバイザー（RA・CA）" at bounding box center [432, 107] width 342 height 35
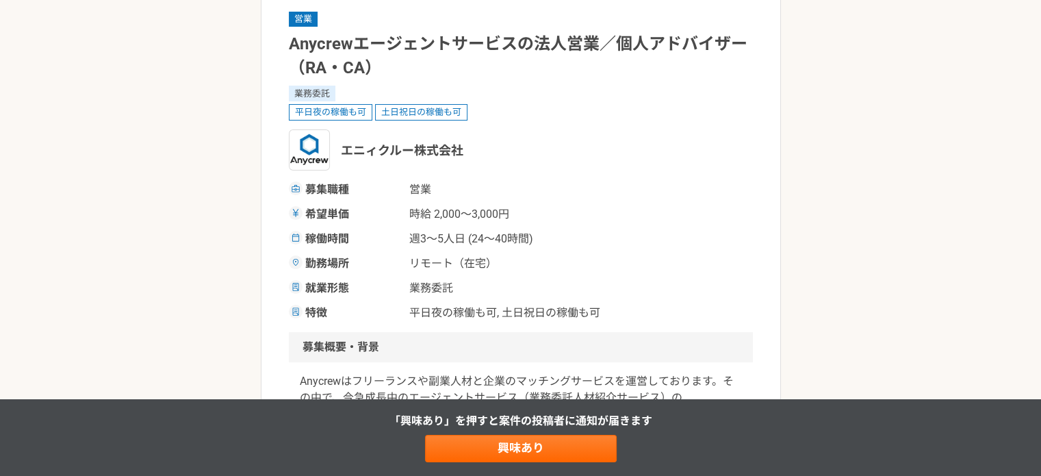
scroll to position [101, 0]
click at [526, 436] on link "興味あり" at bounding box center [521, 448] width 192 height 27
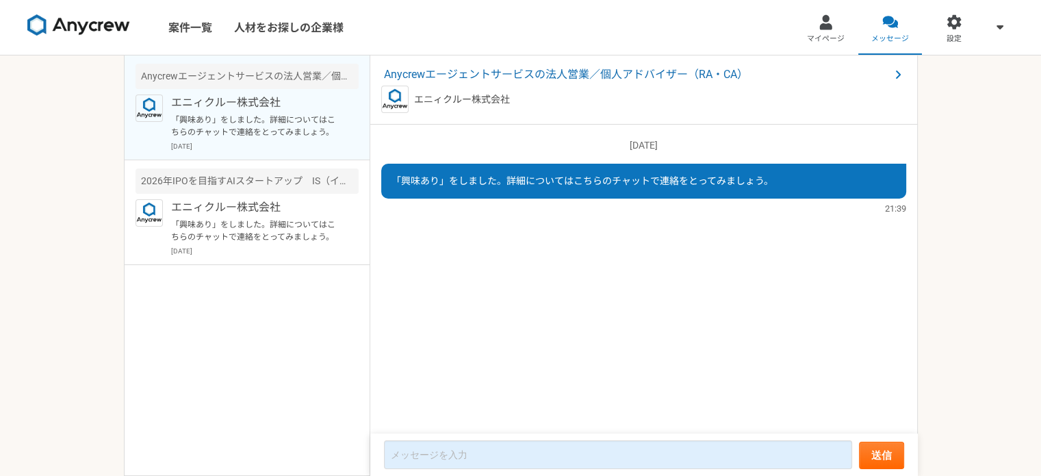
click at [48, 214] on div "案件一覧 人材をお探しの企業様 マイページ メッセージ 設定 Anycrewエージェントサービスの法人営業／個人アドバイザー（RA・CA） エニィクルー株式会…" at bounding box center [520, 238] width 1041 height 476
